Goal: Information Seeking & Learning: Check status

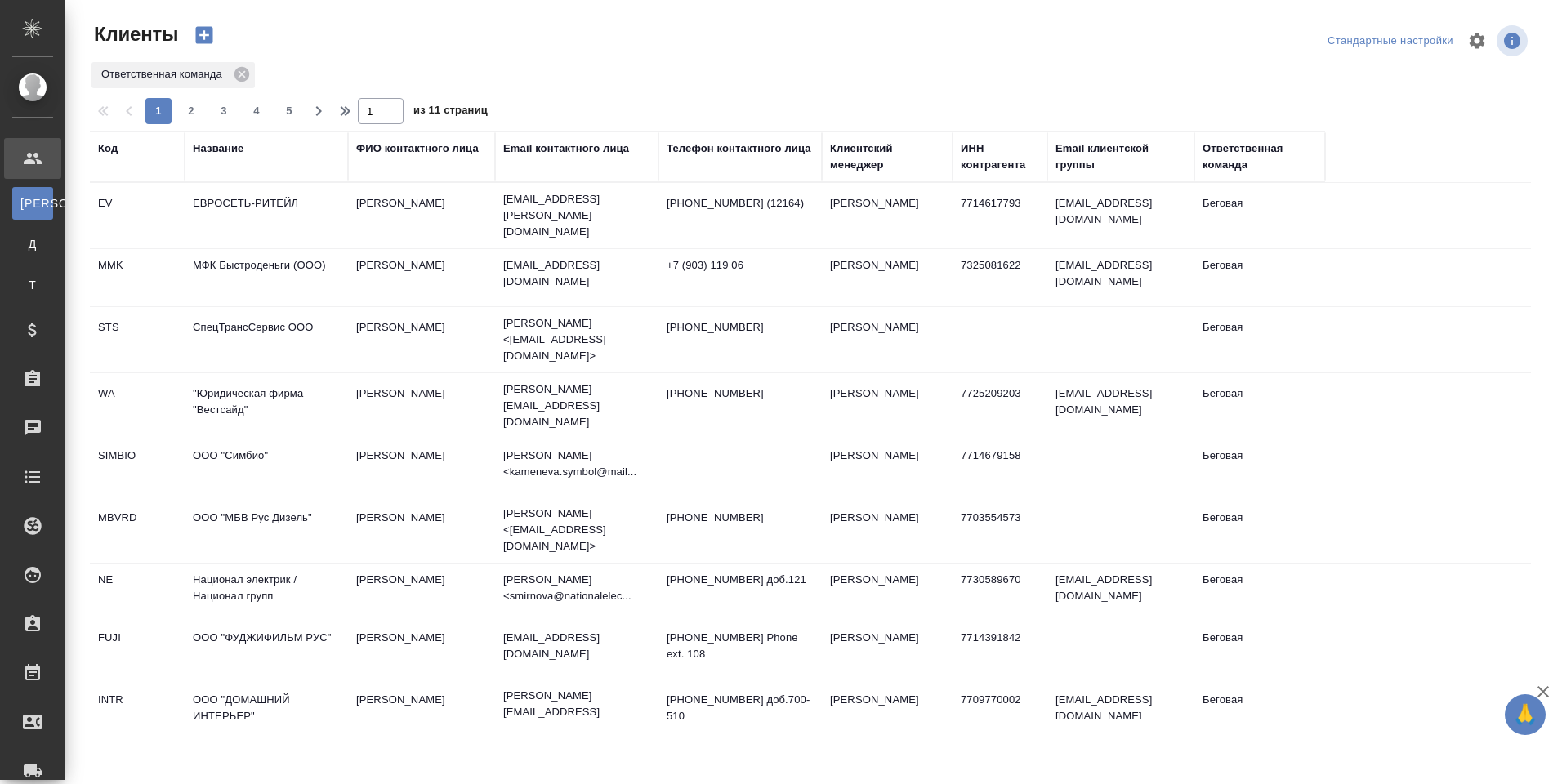
select select "RU"
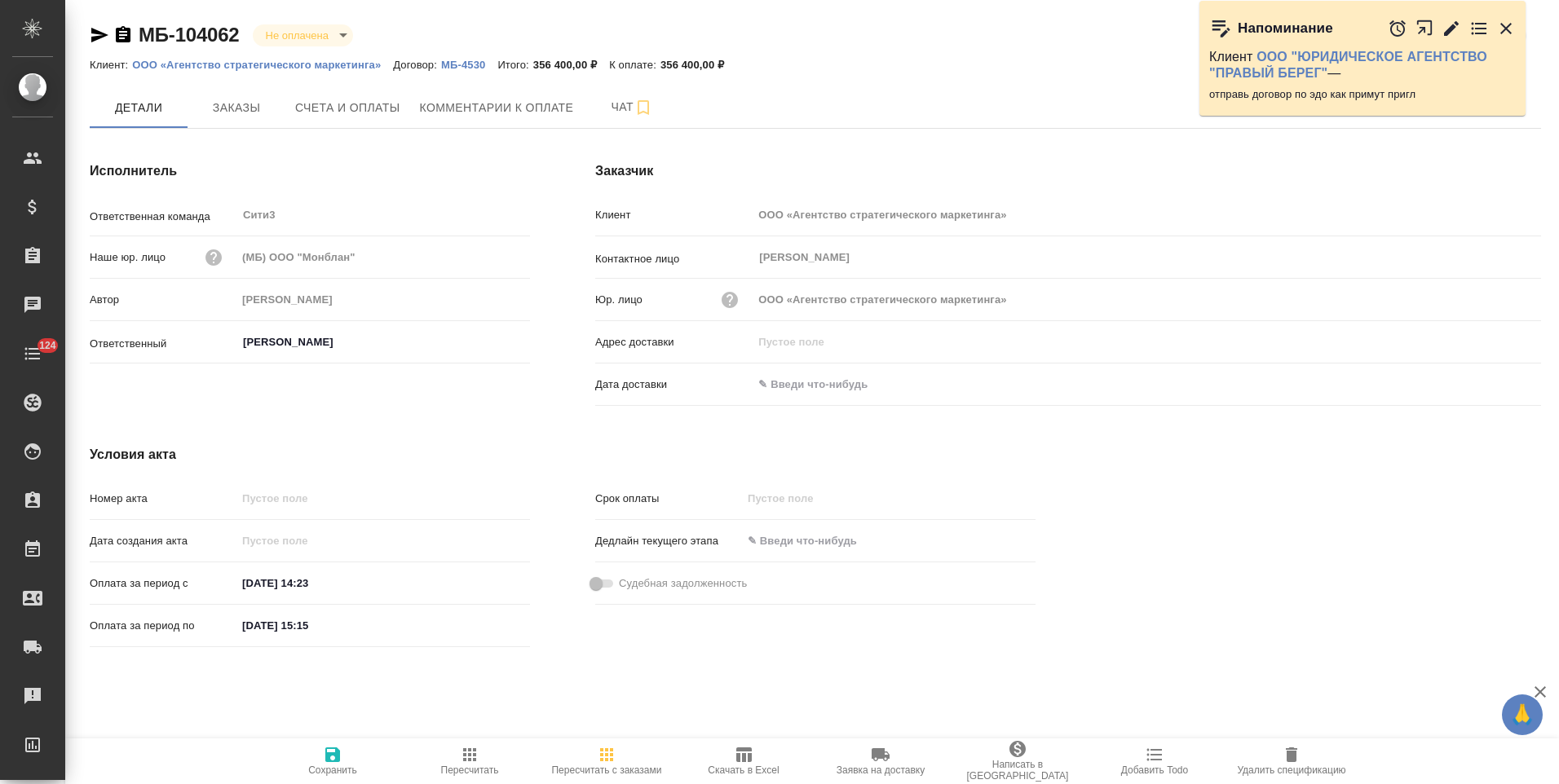
click at [478, 62] on p "МБ-4530" at bounding box center [468, 64] width 56 height 12
click at [128, 39] on icon "button" at bounding box center [123, 33] width 15 height 16
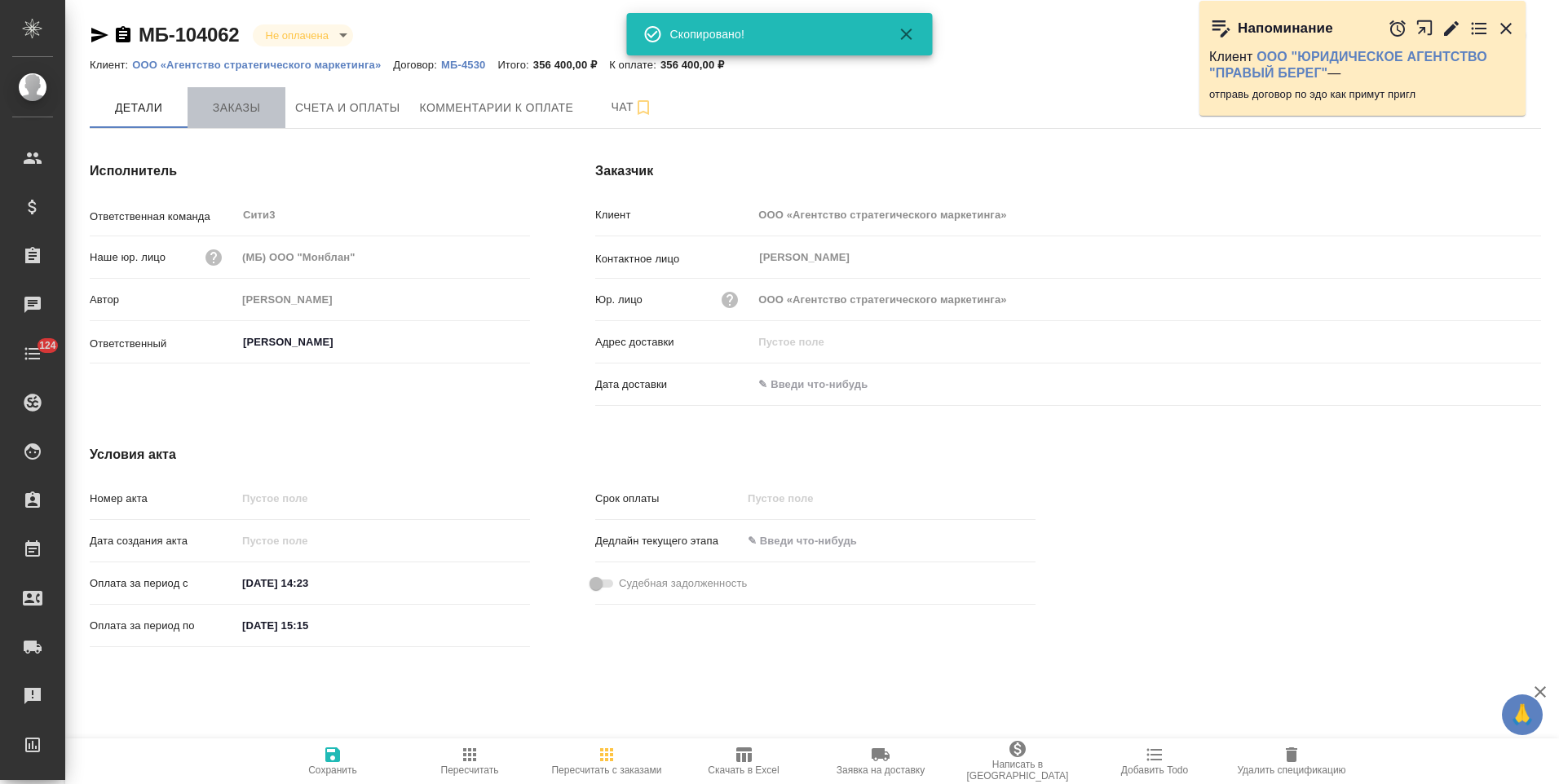
click at [250, 106] on span "Заказы" at bounding box center [236, 108] width 78 height 21
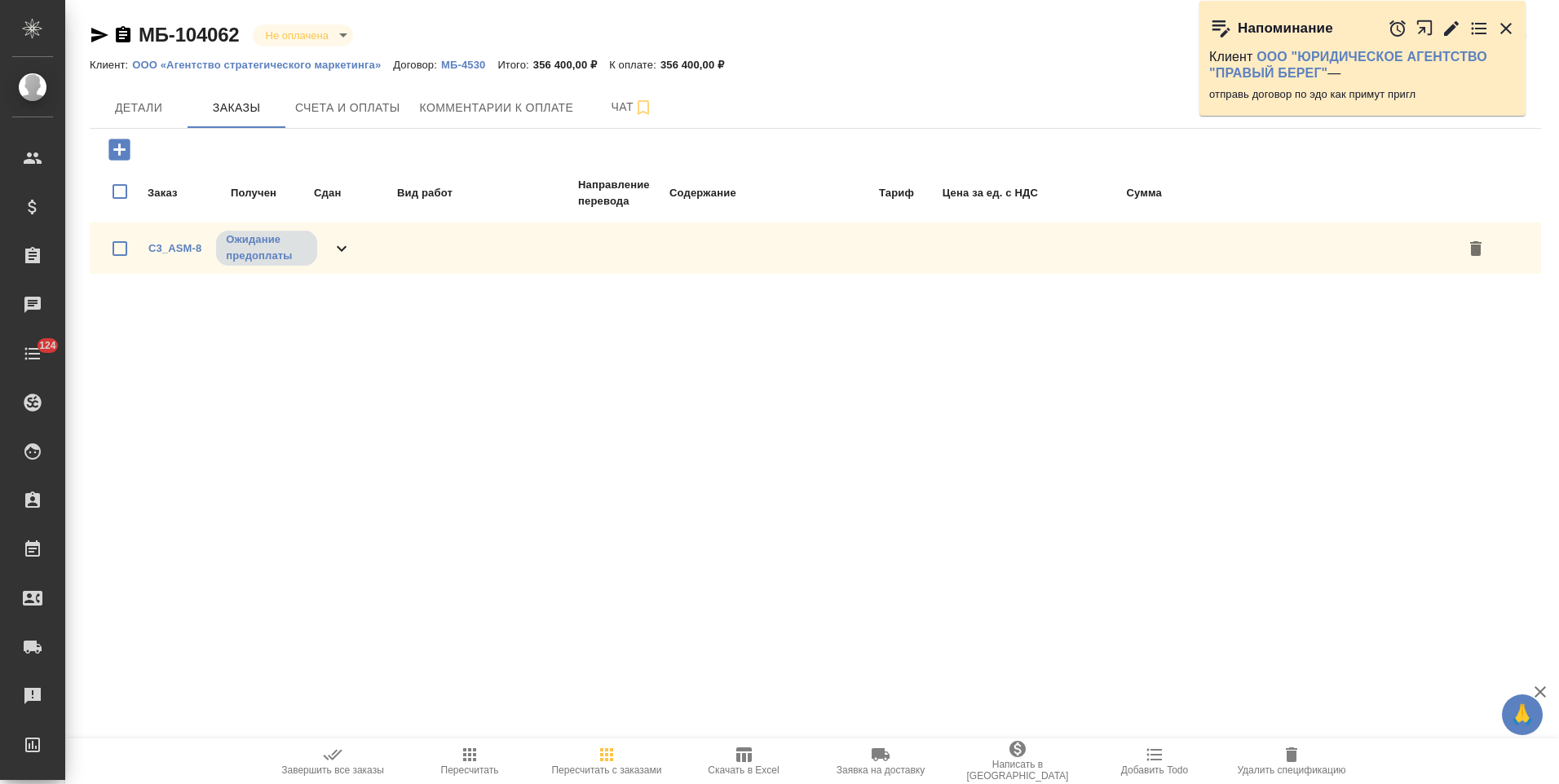
click at [161, 119] on button "Детали" at bounding box center [138, 107] width 98 height 40
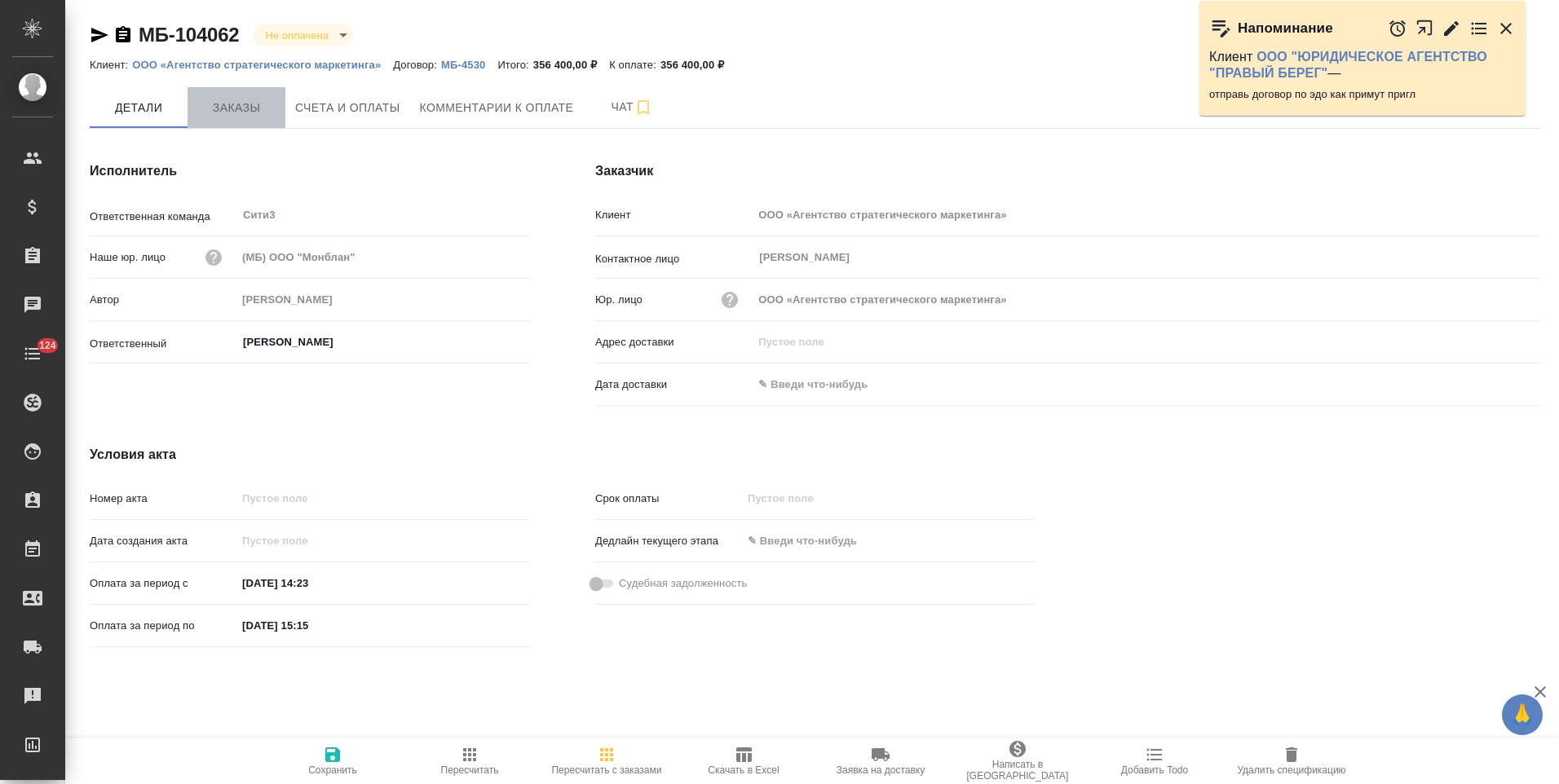
click at [245, 113] on span "Заказы" at bounding box center [236, 108] width 78 height 21
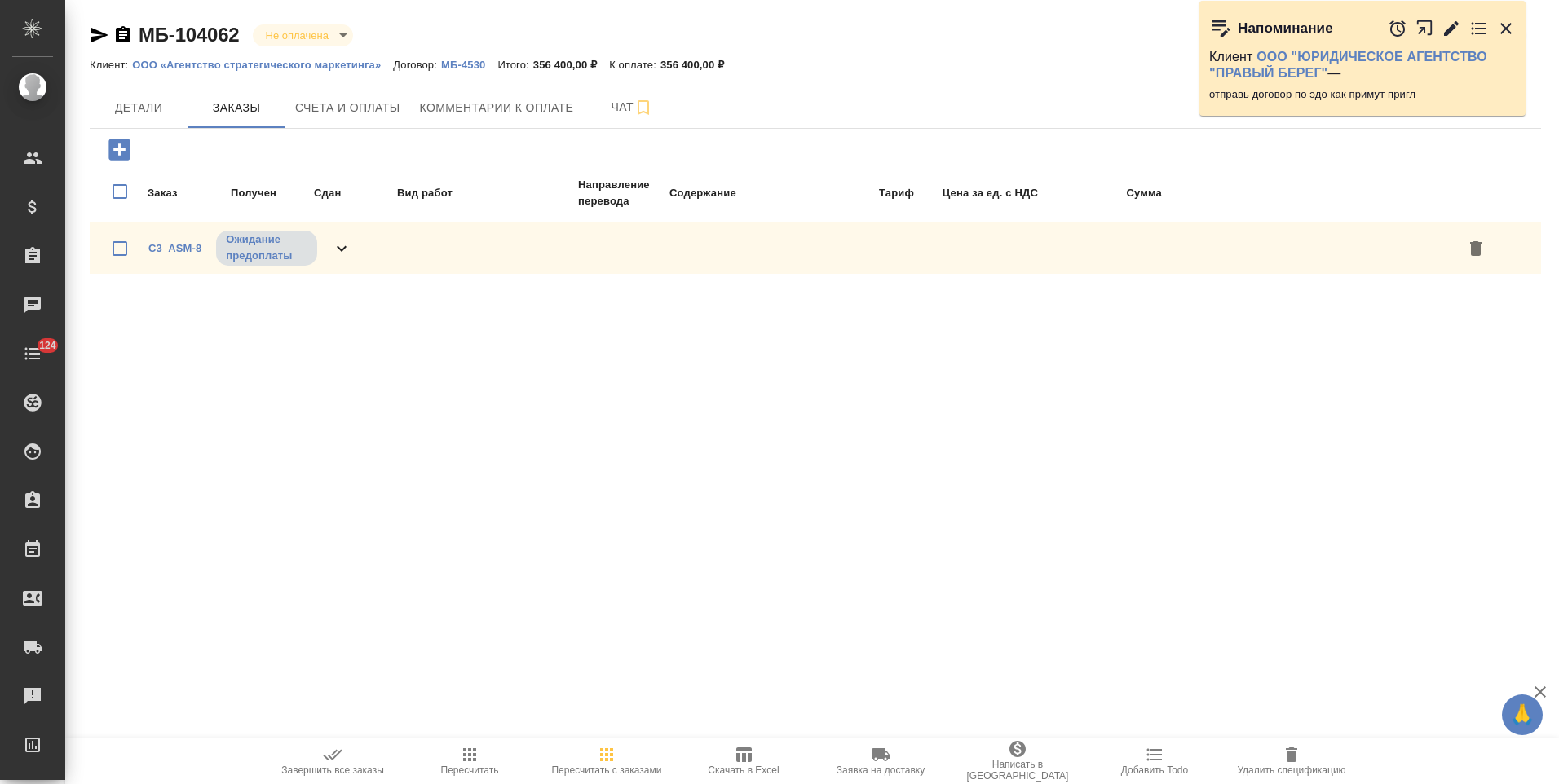
drag, startPoint x: 188, startPoint y: 247, endPoint x: 270, endPoint y: 233, distance: 83.2
click at [188, 247] on link "C3_ASM-8" at bounding box center [175, 248] width 53 height 12
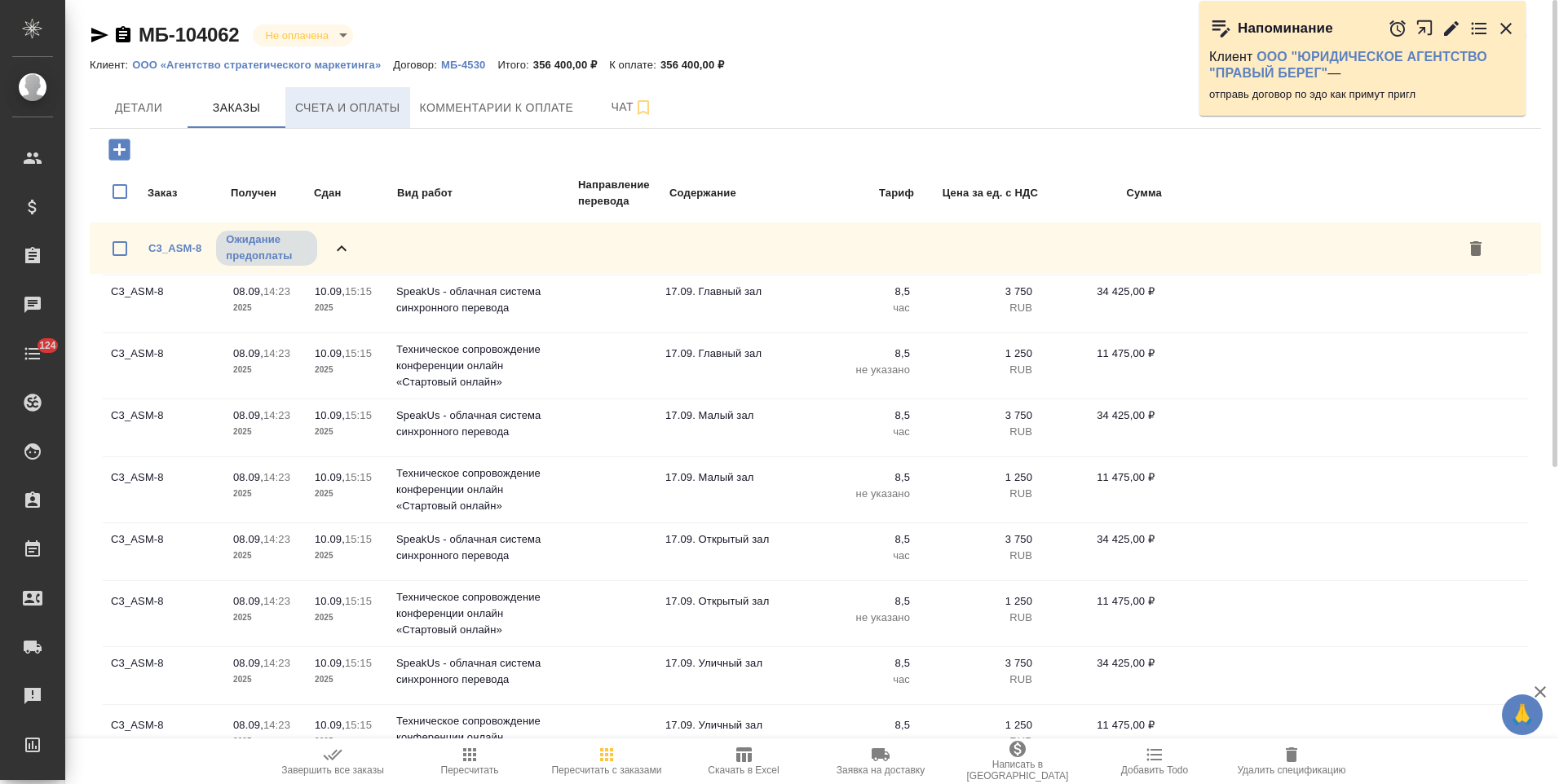
click at [368, 111] on span "Счета и оплаты" at bounding box center [348, 108] width 105 height 21
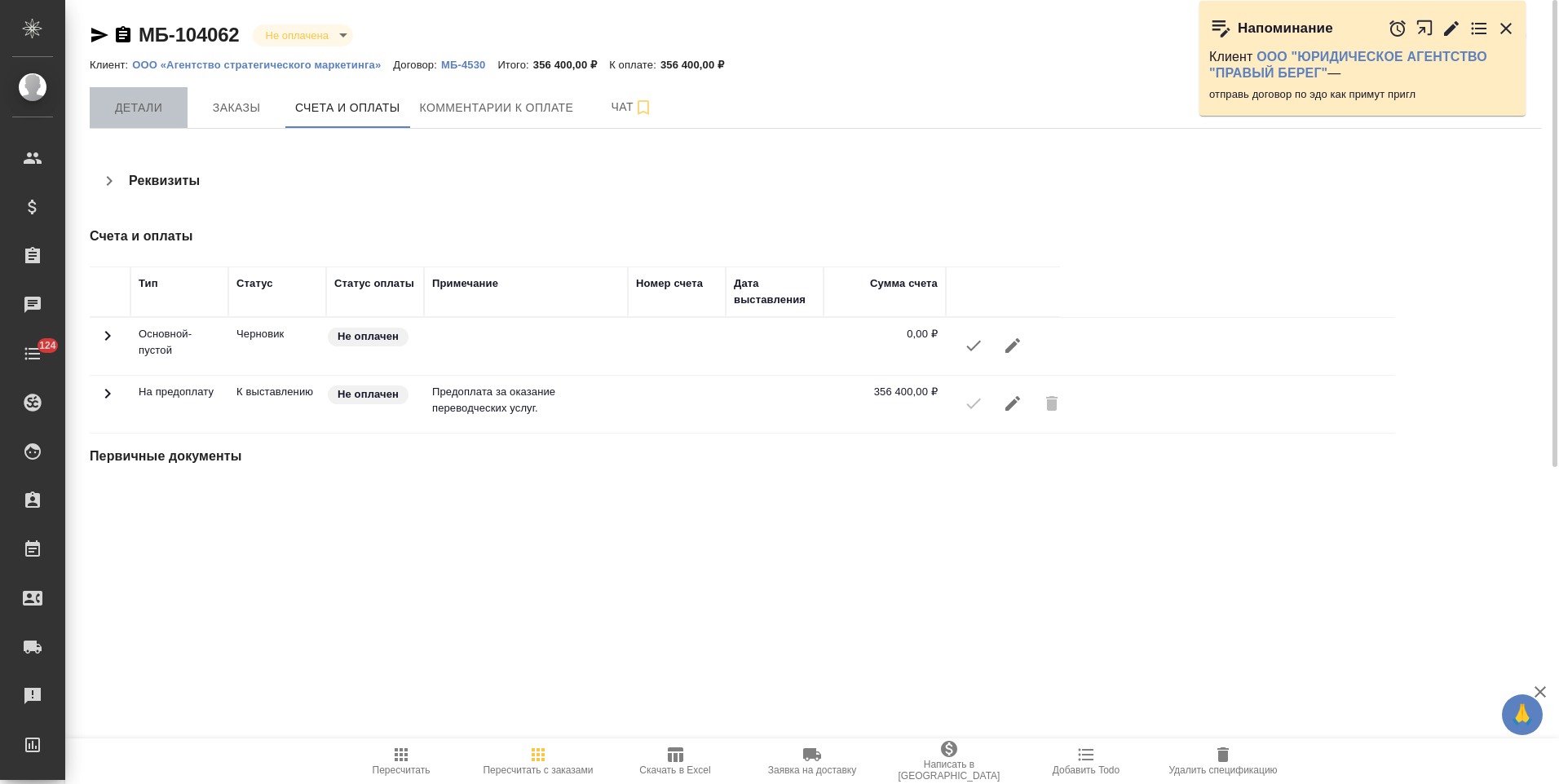
click at [152, 118] on span "Детали" at bounding box center [138, 108] width 78 height 21
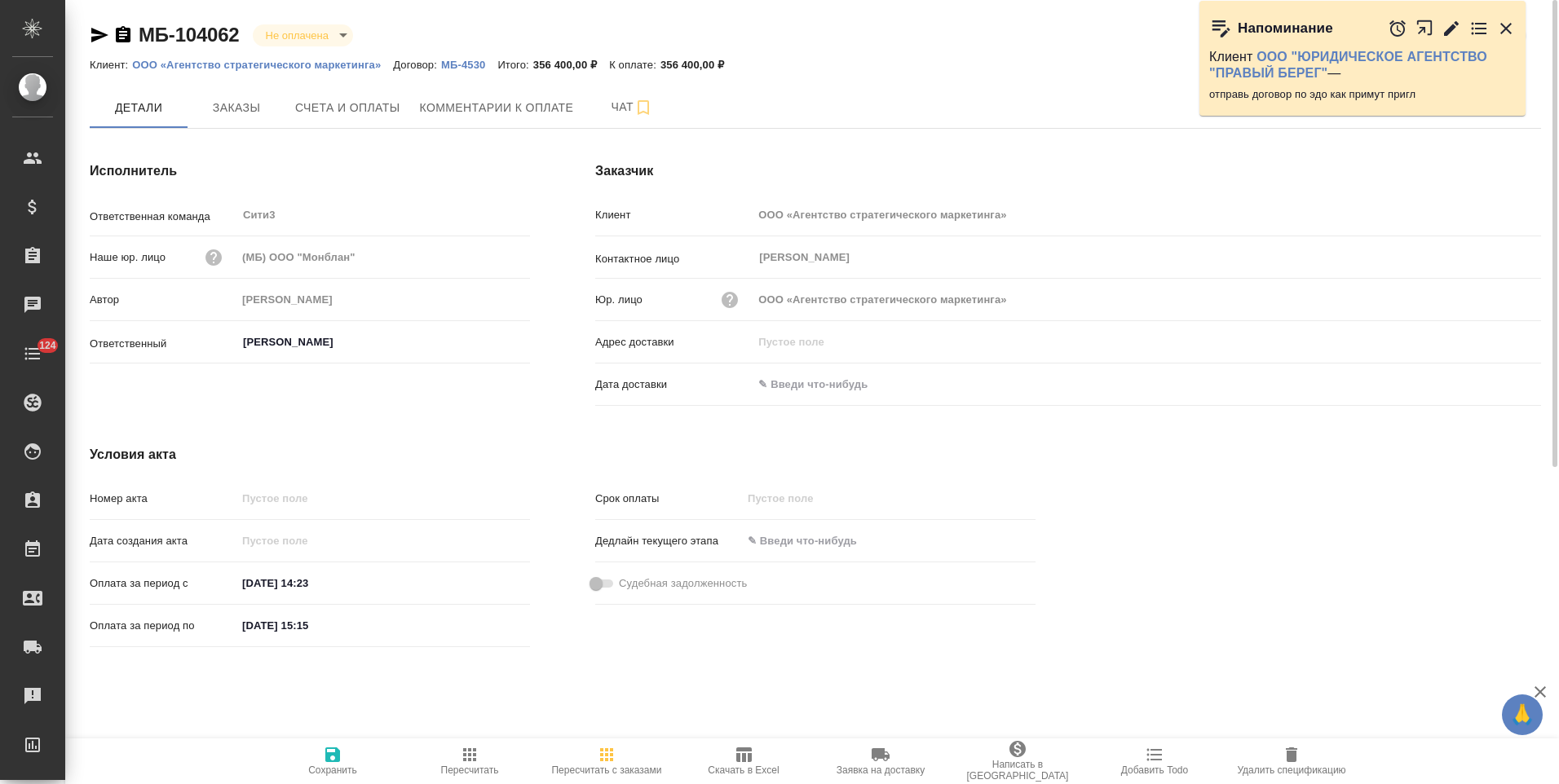
click at [119, 40] on icon "button" at bounding box center [123, 33] width 15 height 16
click at [378, 119] on button "Счета и оплаты" at bounding box center [347, 107] width 125 height 40
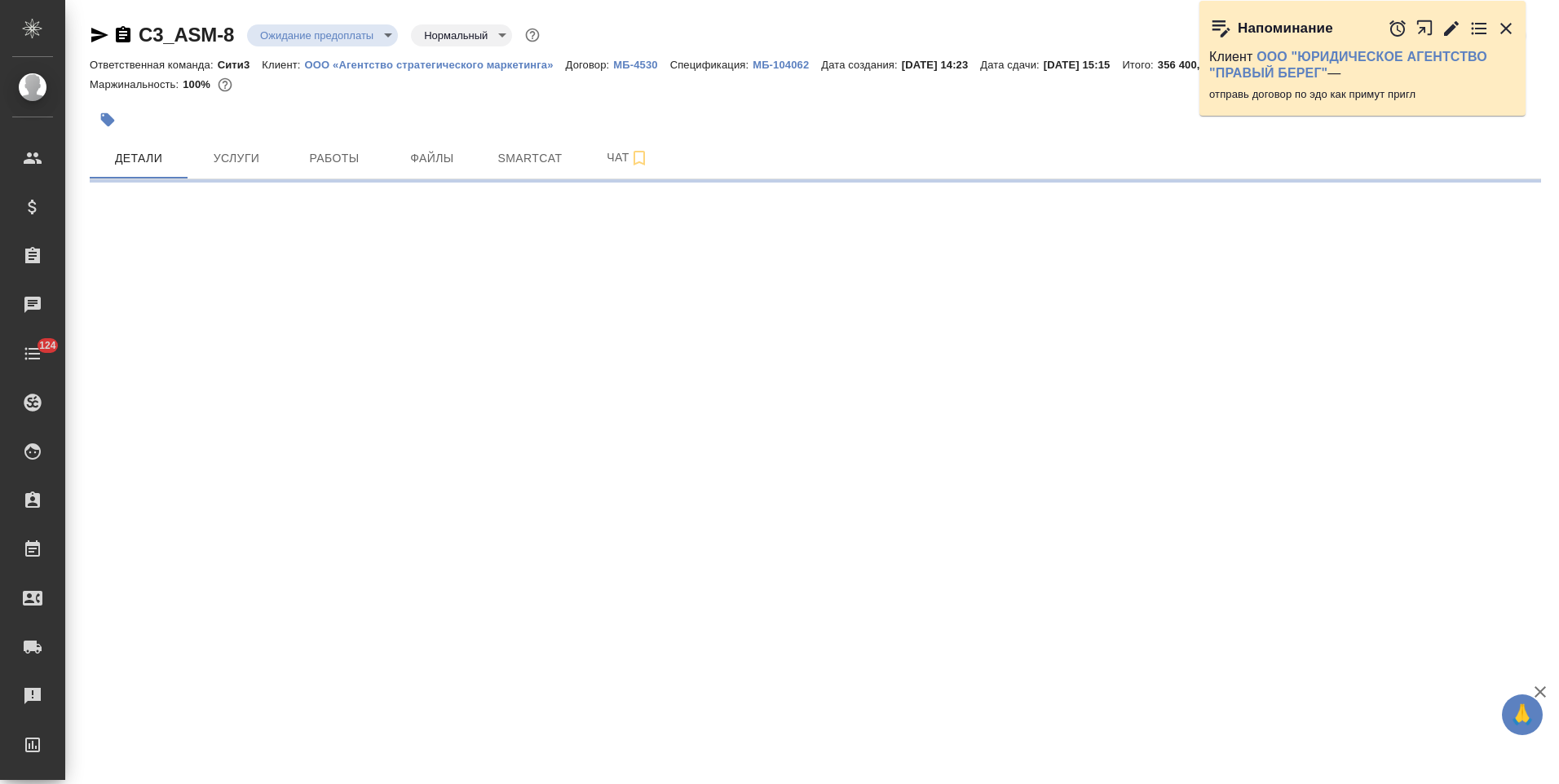
select select "RU"
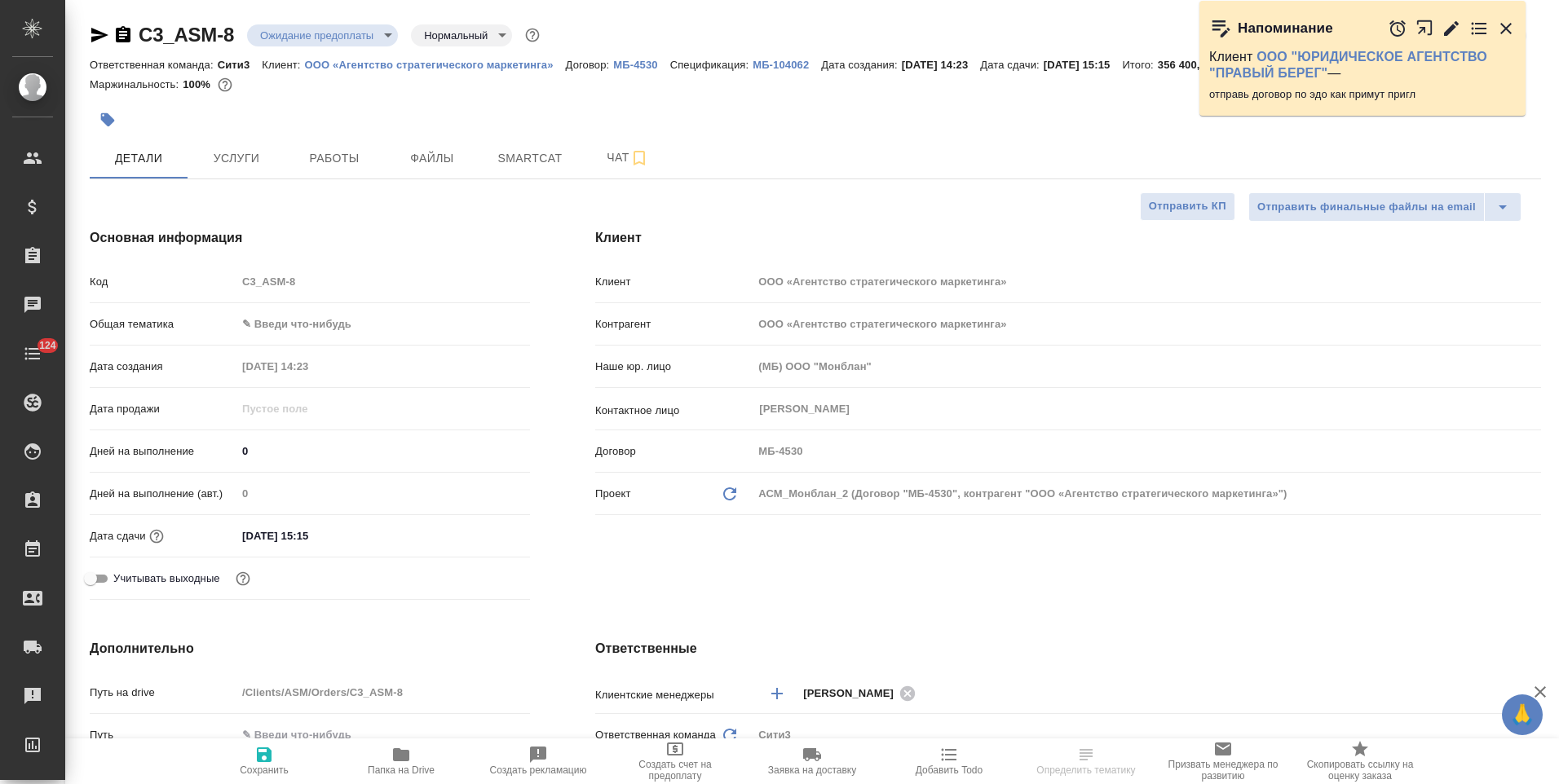
type textarea "x"
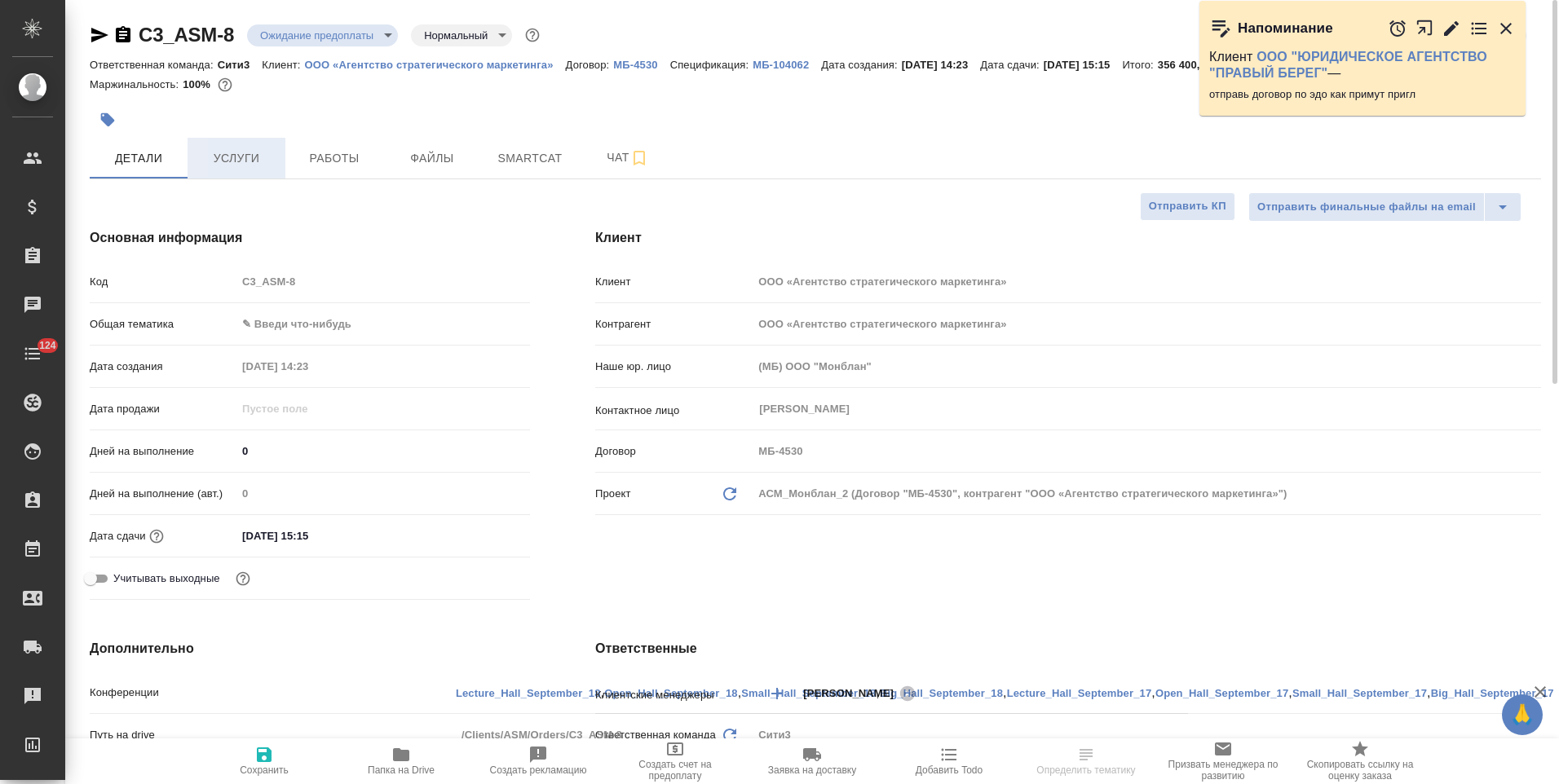
click at [232, 163] on span "Услуги" at bounding box center [236, 159] width 78 height 21
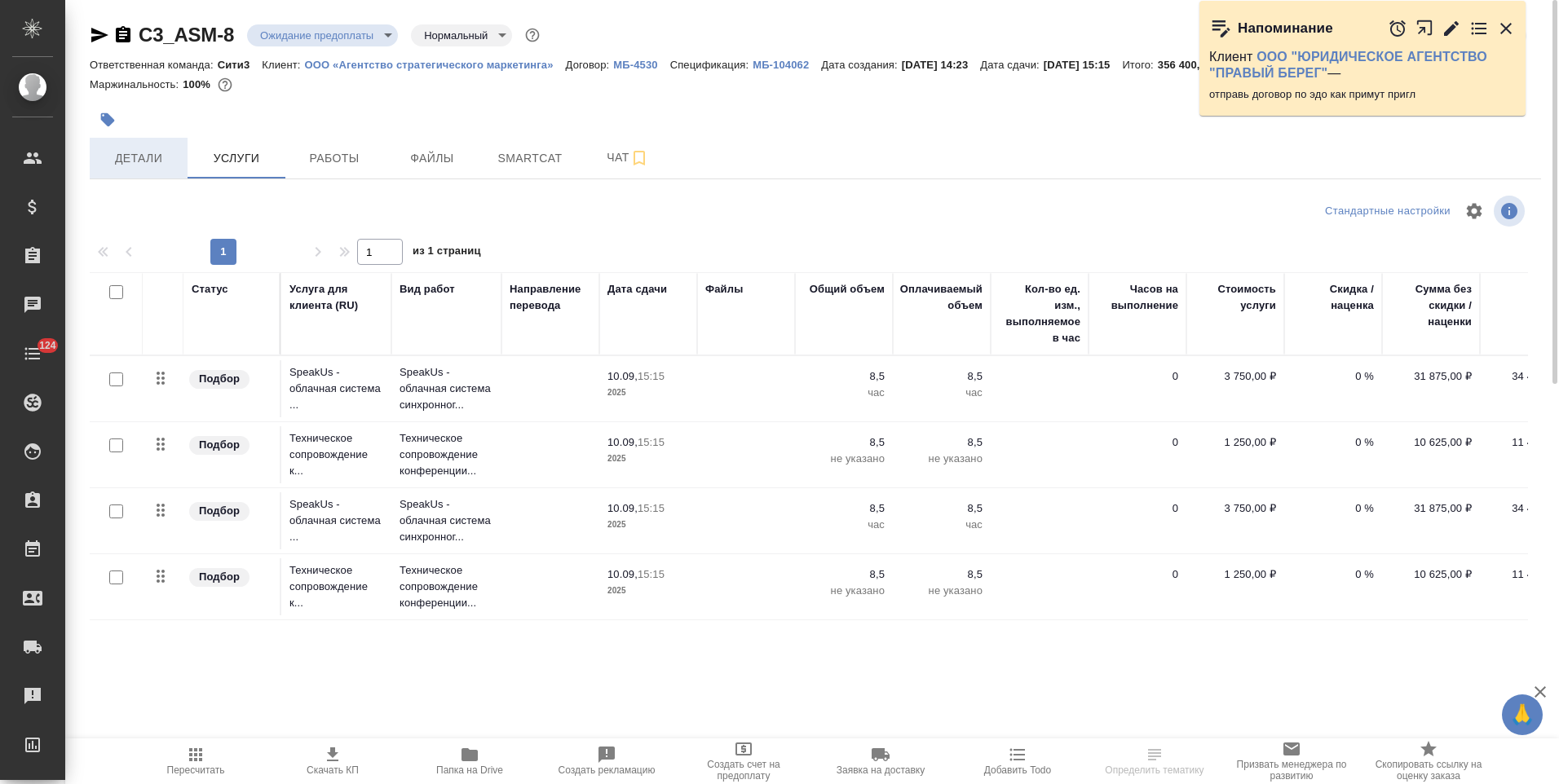
click at [147, 162] on span "Детали" at bounding box center [138, 159] width 78 height 21
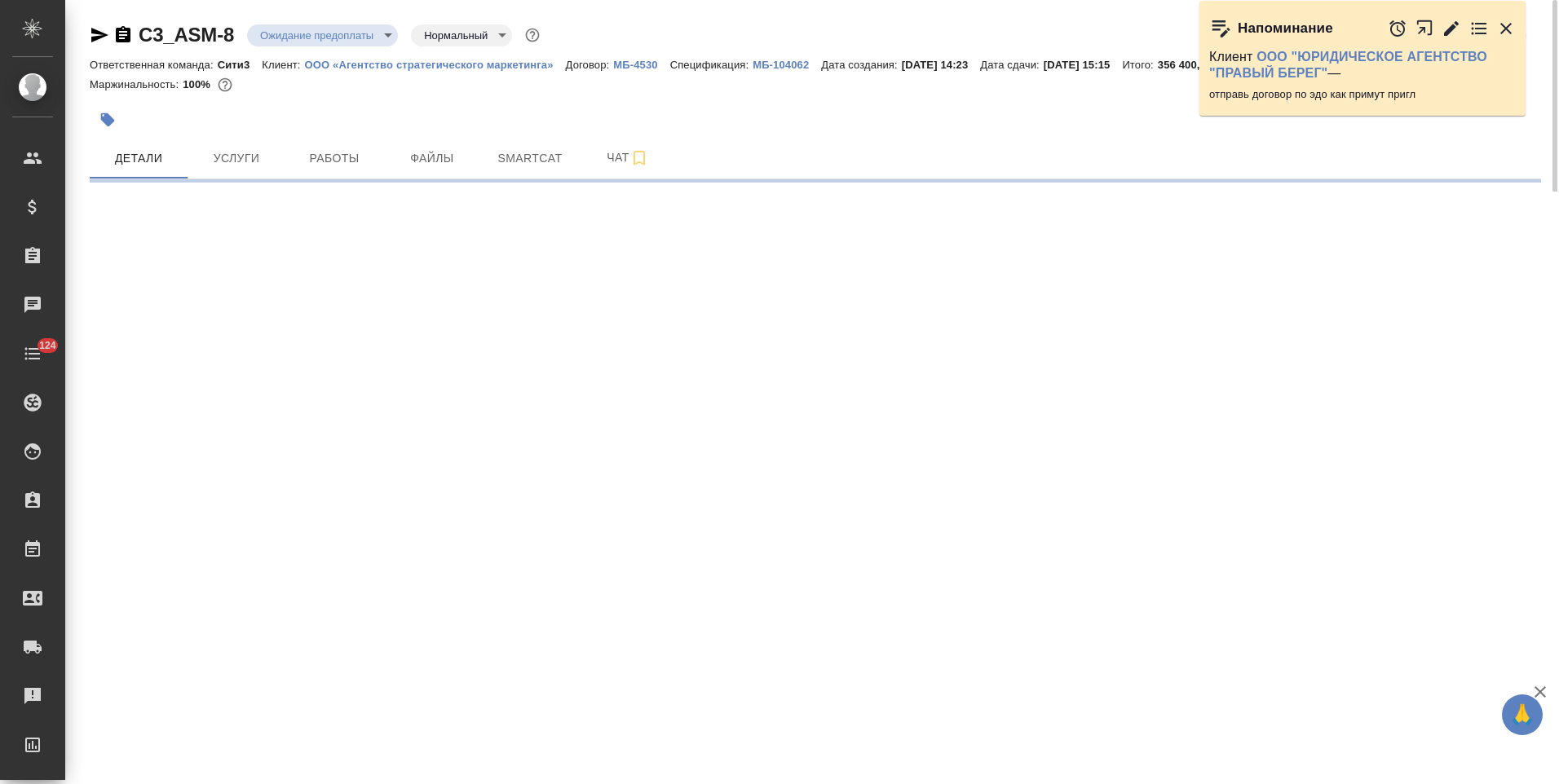
select select "RU"
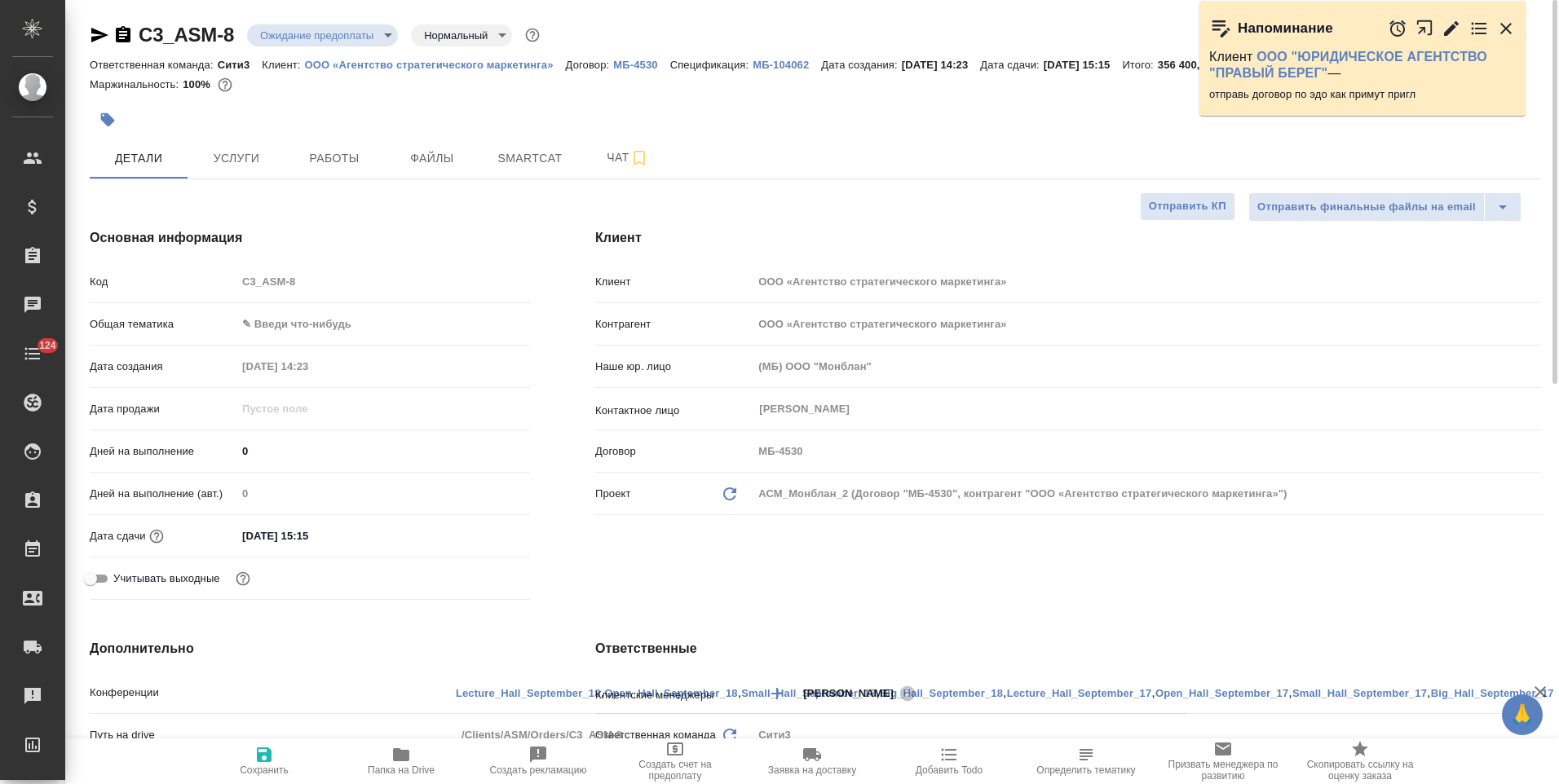
type textarea "x"
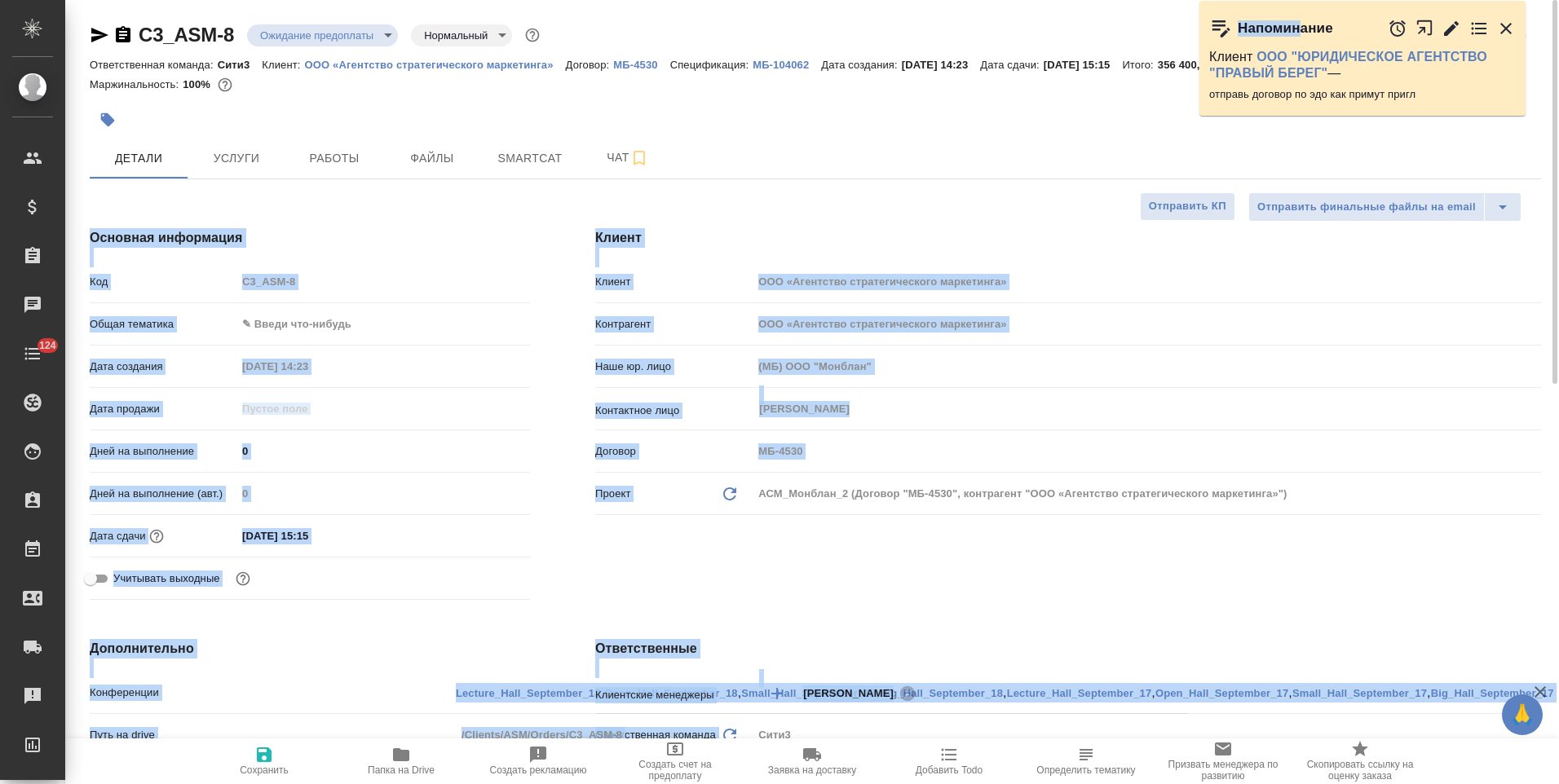
drag, startPoint x: 1300, startPoint y: 20, endPoint x: 809, endPoint y: 180, distance: 516.4
click at [809, 180] on div "🙏 .cls-1 fill:#fff; AWATERA Левченко Юлия Клиенты Спецификации Заказы 0 Чаты 12…" at bounding box center [779, 392] width 1559 height 784
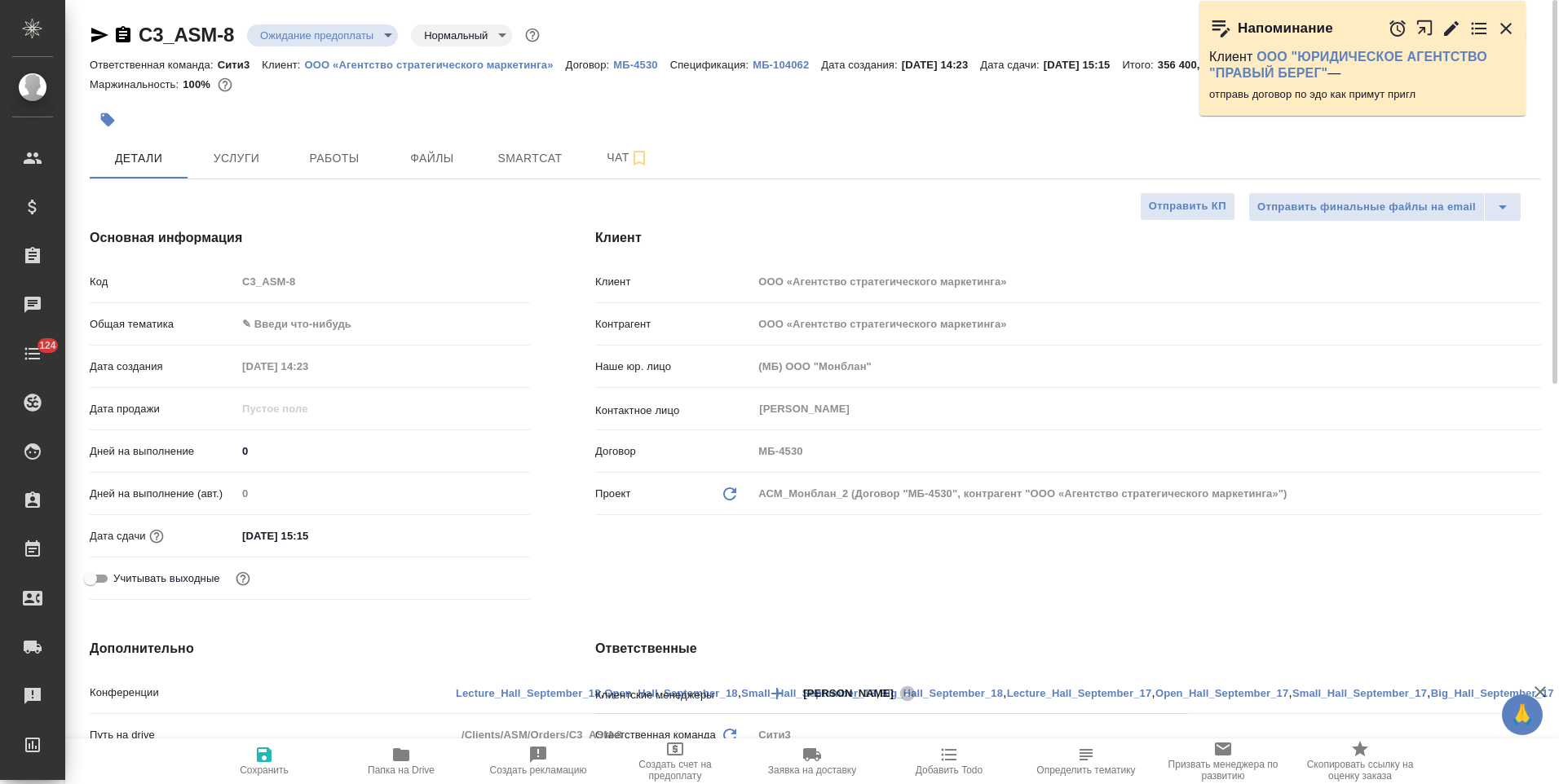
drag, startPoint x: 809, startPoint y: 180, endPoint x: 728, endPoint y: 97, distance: 116.0
click at [728, 97] on div at bounding box center [814, 97] width 1451 height 3
